Goal: Task Accomplishment & Management: Complete application form

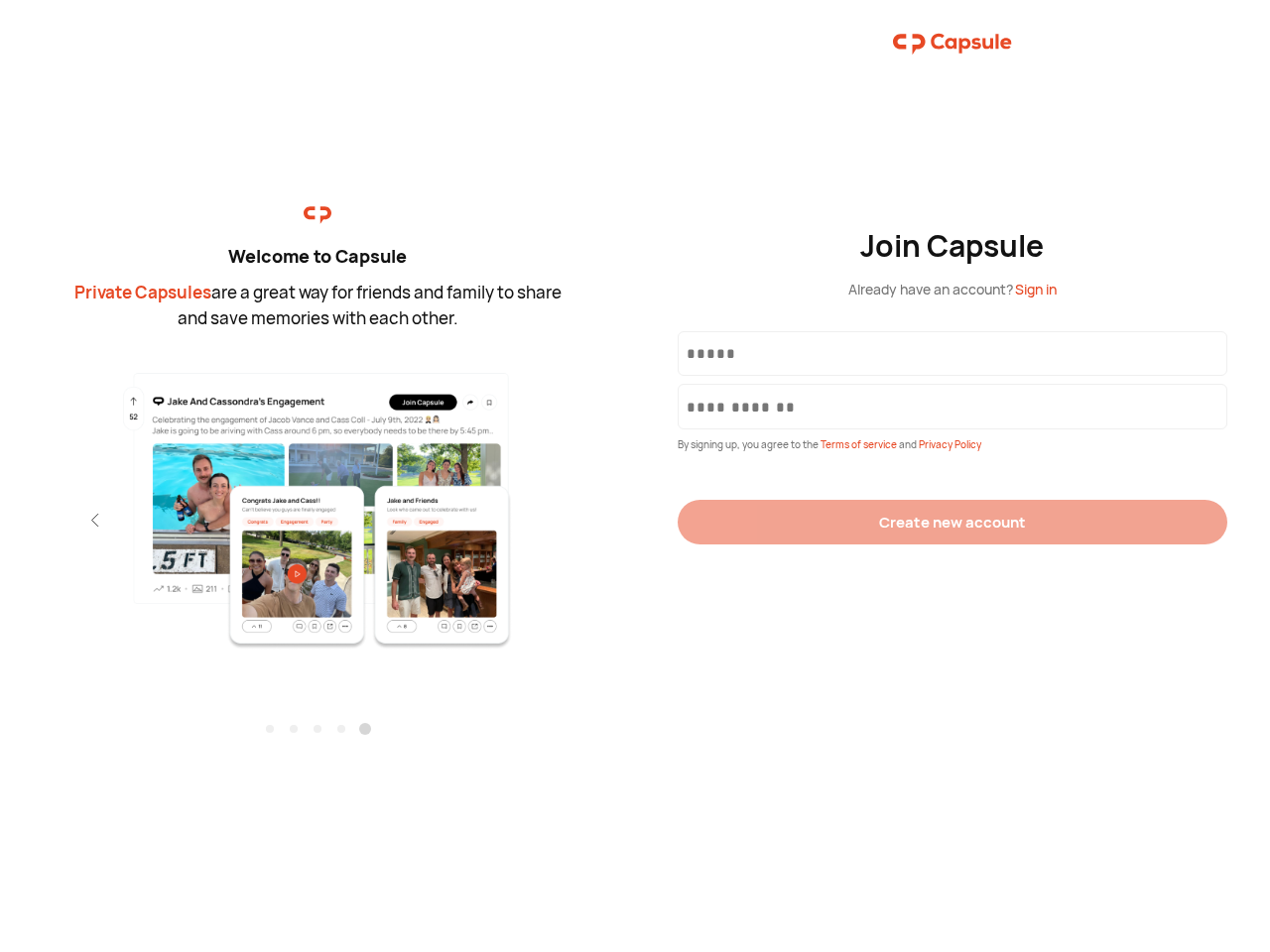
click at [635, 476] on div "Join Capsule Already have an account? Sign in By signing up, you agree to the T…" at bounding box center [951, 476] width 635 height 952
click at [318, 503] on img at bounding box center [318, 509] width 433 height 280
click at [0, 520] on div "Welcome to Capsule Private Capsules are a great way for friends and family to s…" at bounding box center [317, 476] width 635 height 952
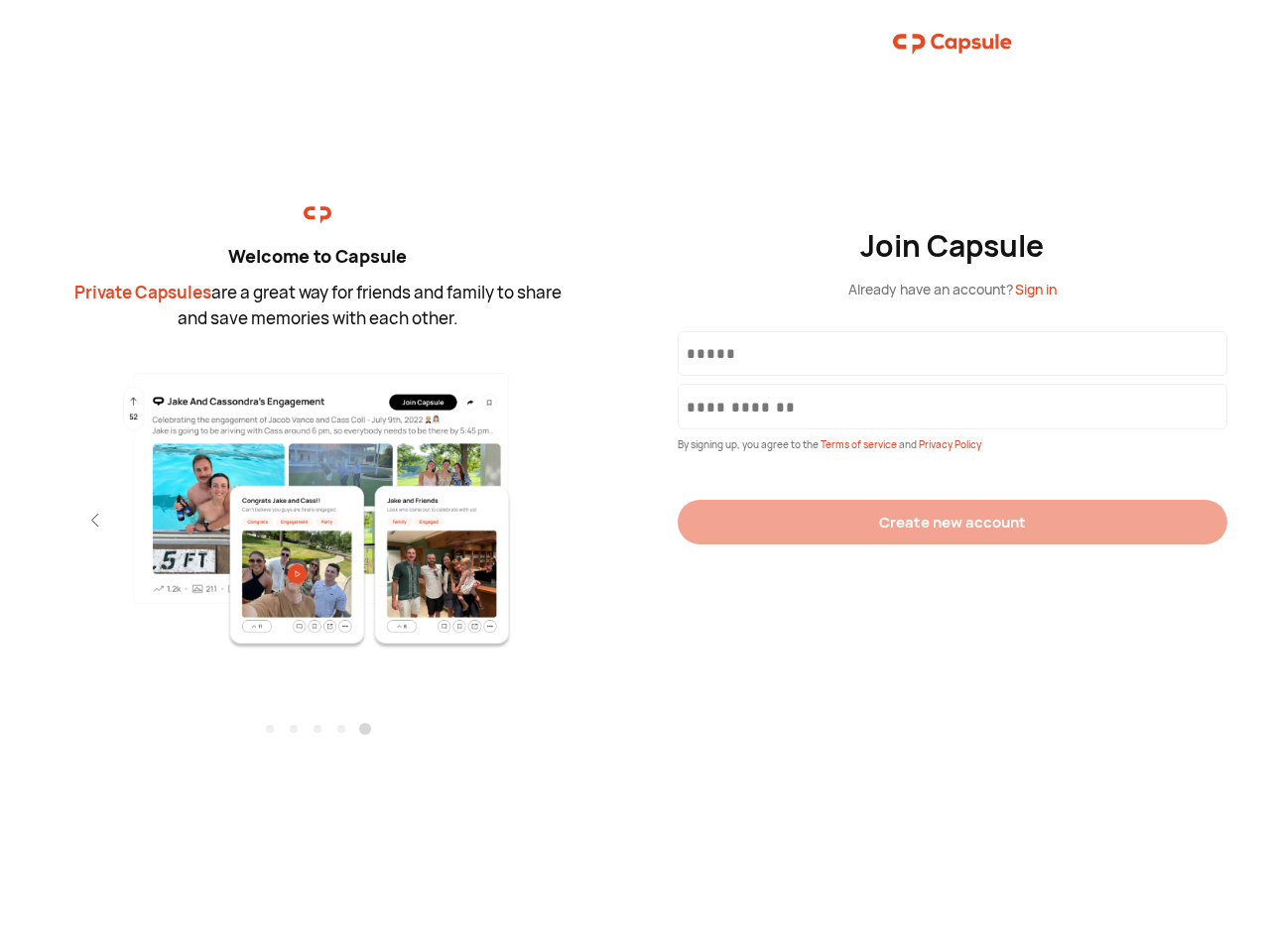
click at [0, 520] on div "Welcome to Capsule Private Capsules are a great way for friends and family to s…" at bounding box center [317, 476] width 635 height 952
click at [60, 520] on div "Welcome to Capsule Private Capsules are a great way for friends and family to s…" at bounding box center [317, 476] width 635 height 952
